Goal: Task Accomplishment & Management: Use online tool/utility

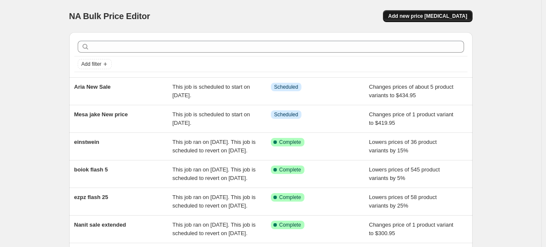
click at [457, 11] on button "Add new price [MEDICAL_DATA]" at bounding box center [427, 16] width 89 height 12
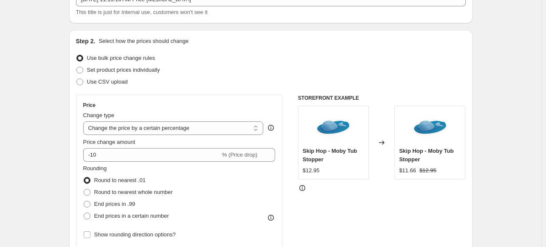
scroll to position [85, 0]
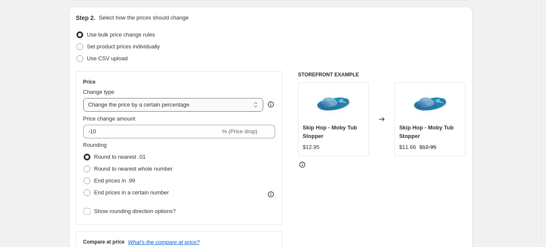
click at [143, 107] on select "Change the price to a certain amount Change the price by a certain amount Chang…" at bounding box center [173, 105] width 180 height 14
select select "to"
click at [85, 98] on select "Change the price to a certain amount Change the price by a certain amount Chang…" at bounding box center [173, 105] width 180 height 14
type input "80.00"
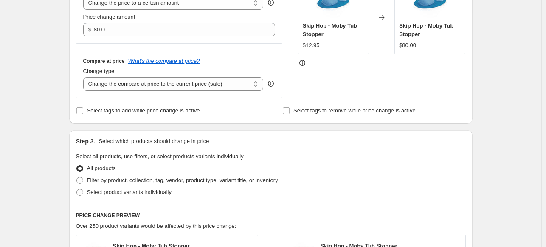
scroll to position [297, 0]
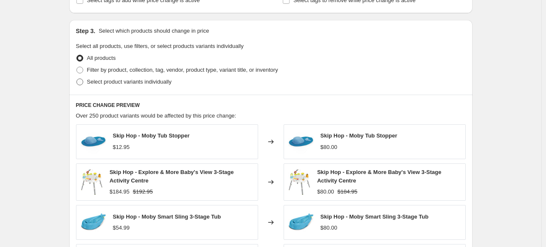
click at [107, 81] on span "Select product variants individually" at bounding box center [129, 82] width 84 height 6
click at [77, 79] on input "Select product variants individually" at bounding box center [76, 79] width 0 height 0
radio input "true"
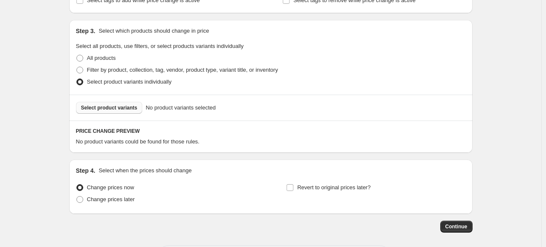
click at [112, 108] on span "Select product variants" at bounding box center [109, 107] width 56 height 7
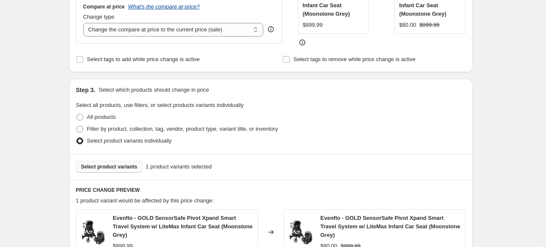
scroll to position [127, 0]
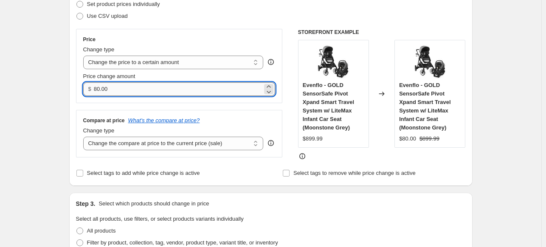
drag, startPoint x: 126, startPoint y: 96, endPoint x: 106, endPoint y: 91, distance: 20.6
click at [105, 93] on div "Price Change type Change the price to a certain amount Change the price by a ce…" at bounding box center [179, 66] width 207 height 74
click at [134, 87] on input "080.0" at bounding box center [178, 89] width 169 height 14
drag, startPoint x: 133, startPoint y: 87, endPoint x: 97, endPoint y: 88, distance: 36.5
click at [97, 88] on input "080.0" at bounding box center [178, 89] width 169 height 14
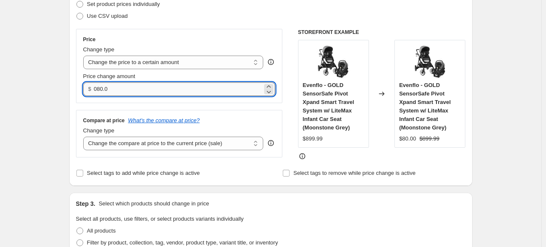
type input "0"
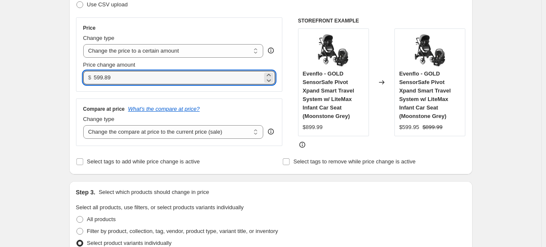
scroll to position [0, 0]
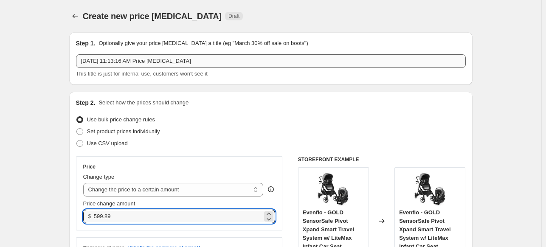
type input "599.89"
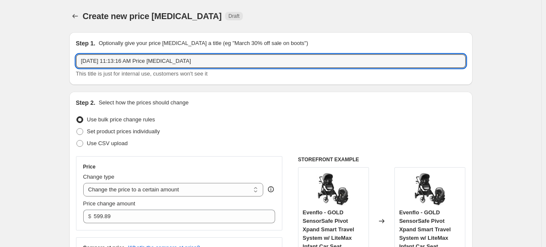
drag, startPoint x: 215, startPoint y: 61, endPoint x: 63, endPoint y: 44, distance: 152.8
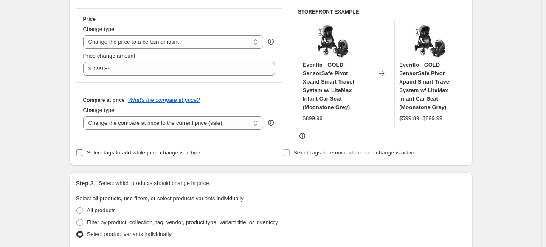
scroll to position [340, 0]
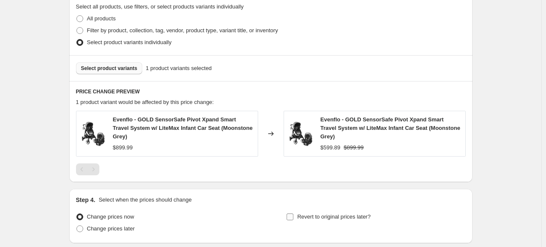
type input "pivot xpand sasle"
click at [299, 213] on span "Revert to original prices later?" at bounding box center [333, 216] width 73 height 6
click at [293, 213] on input "Revert to original prices later?" at bounding box center [289, 216] width 7 height 7
checkbox input "true"
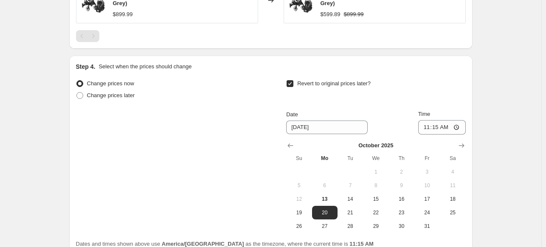
scroll to position [509, 0]
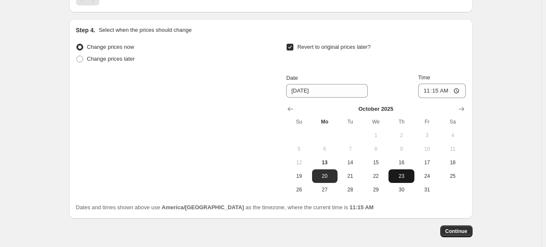
click at [407, 173] on span "23" at bounding box center [401, 176] width 19 height 7
type input "[DATE]"
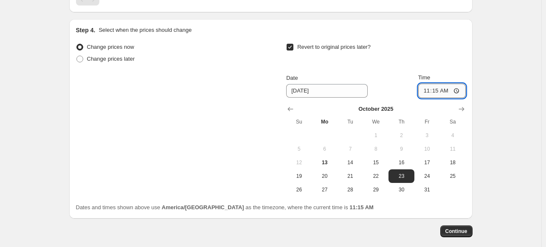
click at [429, 84] on input "11:15" at bounding box center [442, 91] width 48 height 14
type input "23:59"
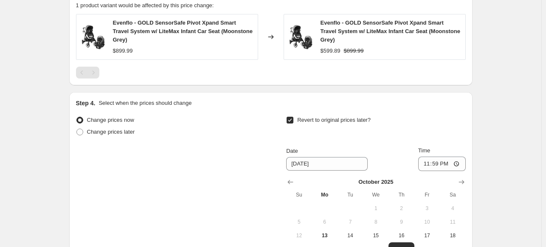
scroll to position [539, 0]
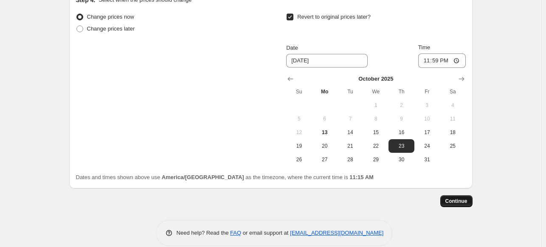
click at [458, 198] on span "Continue" at bounding box center [456, 201] width 22 height 7
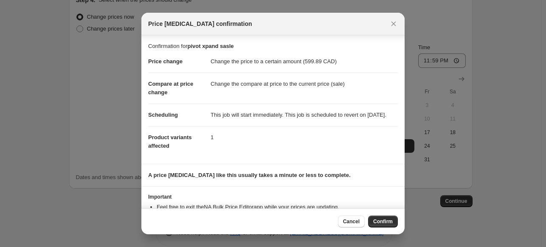
scroll to position [39, 0]
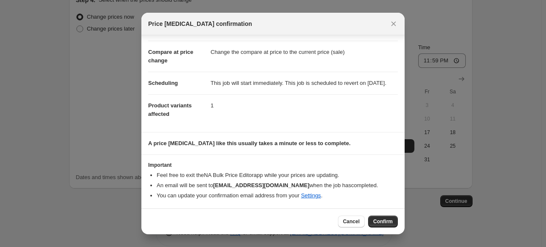
click at [391, 214] on div "Cancel Confirm" at bounding box center [272, 221] width 263 height 26
click at [393, 220] on button "Confirm" at bounding box center [383, 222] width 30 height 12
